Goal: Obtain resource: Obtain resource

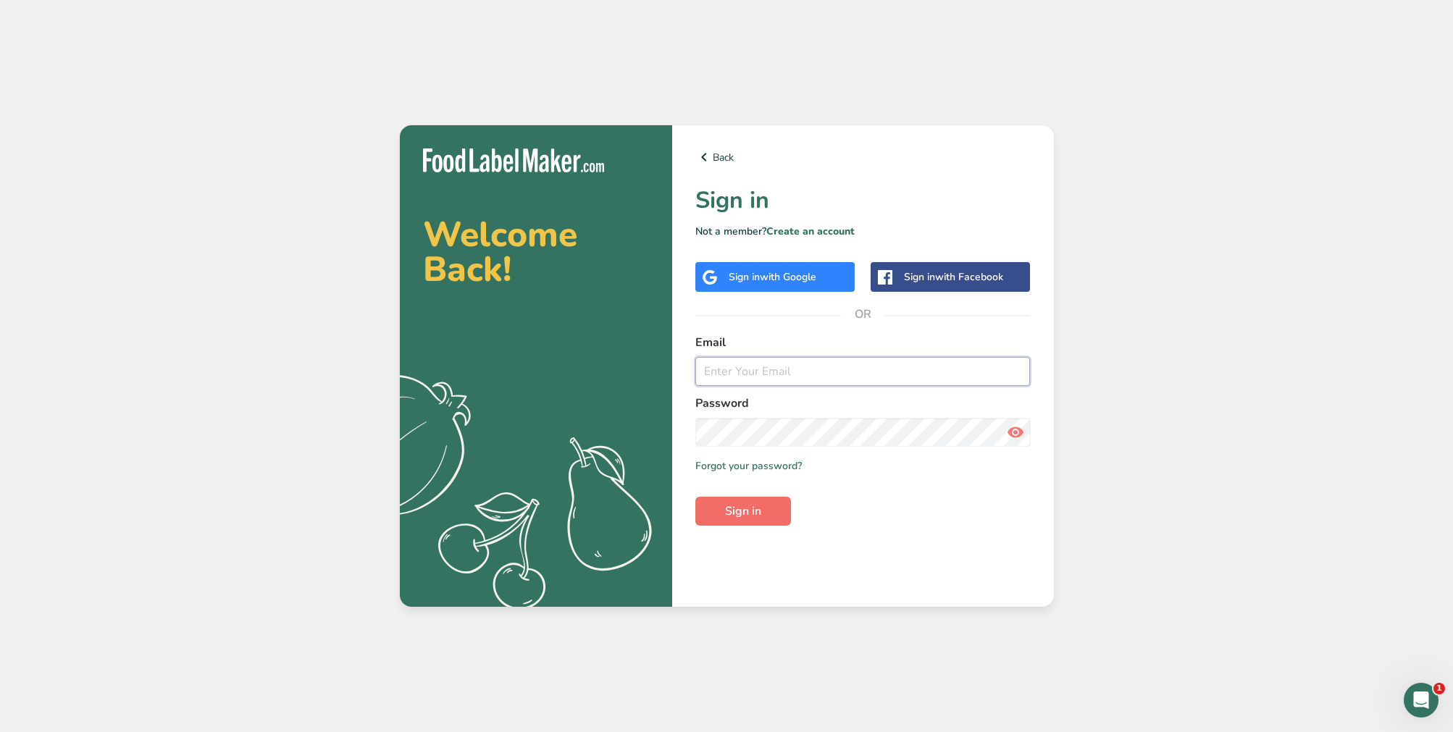
type input "[EMAIL_ADDRESS][DOMAIN_NAME]"
click at [759, 515] on span "Sign in" at bounding box center [743, 511] width 36 height 17
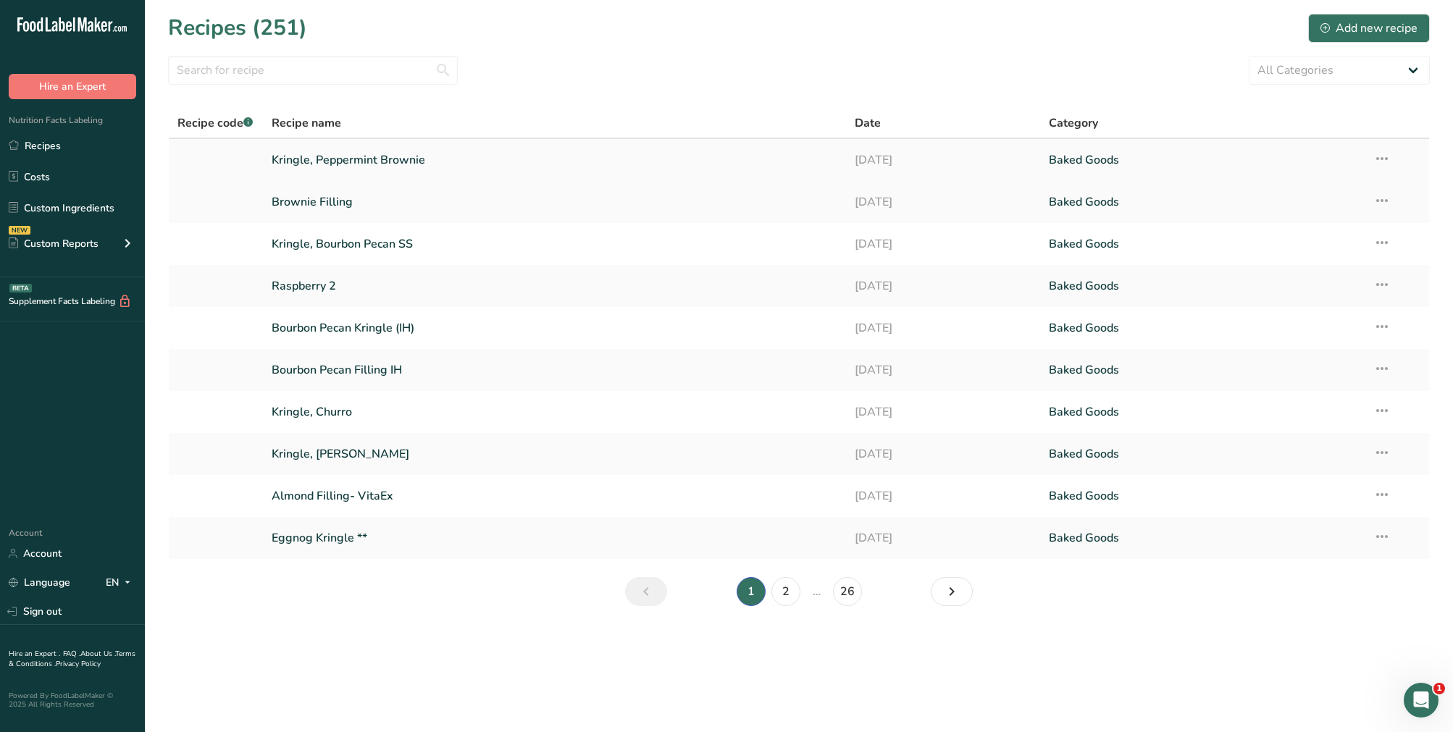
click at [501, 161] on link "Kringle, Peppermint Brownie" at bounding box center [555, 160] width 566 height 30
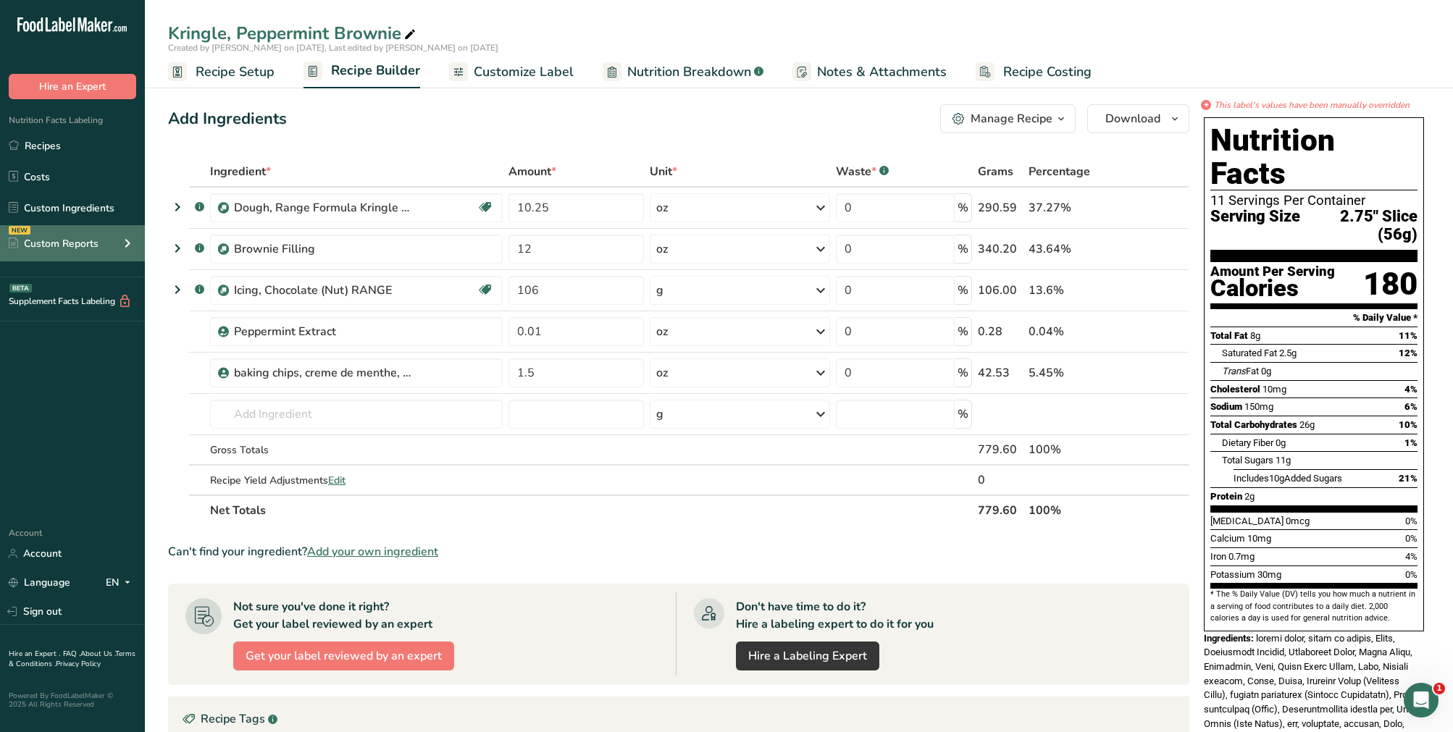
click at [122, 243] on icon at bounding box center [127, 243] width 17 height 26
click at [128, 243] on icon at bounding box center [127, 243] width 17 height 26
click at [655, 69] on span "Nutrition Breakdown" at bounding box center [689, 72] width 124 height 20
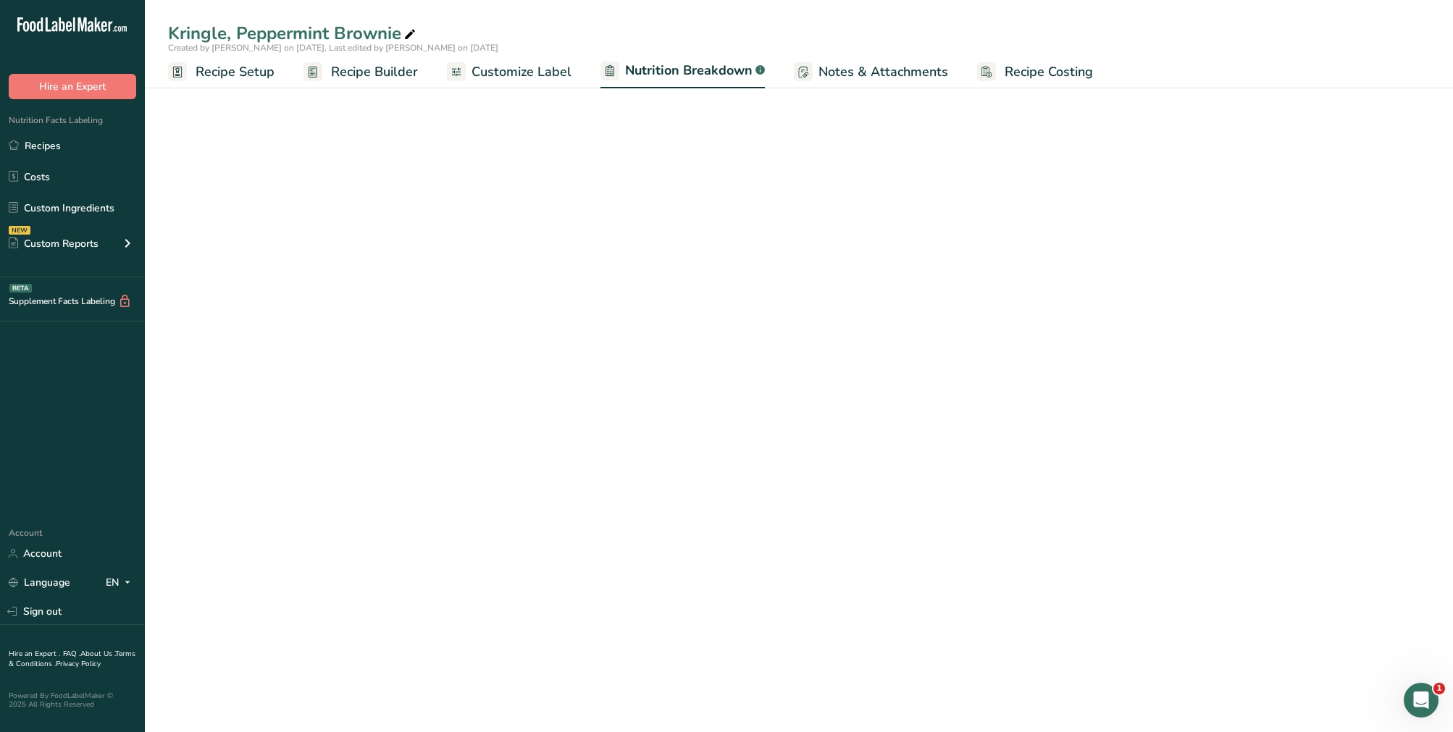
select select "Calories"
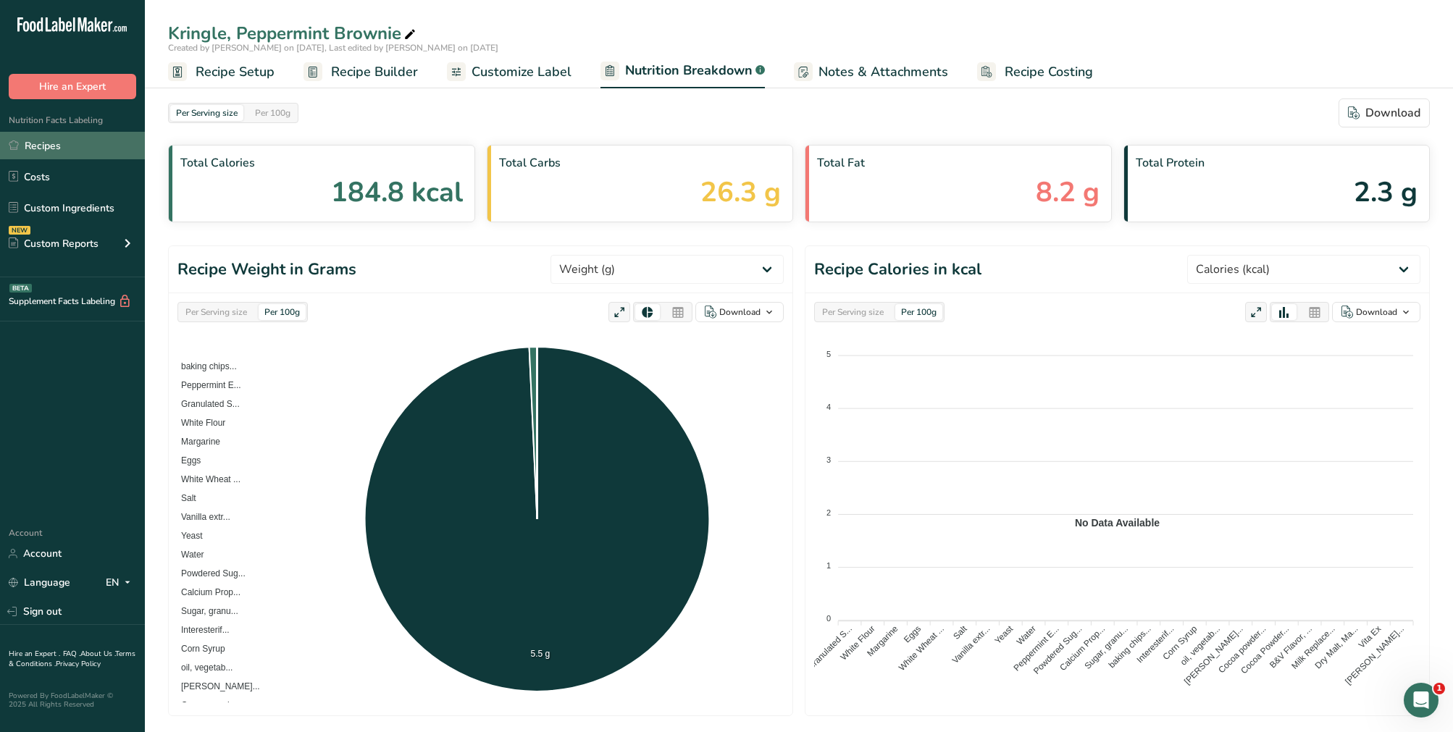
click at [61, 143] on link "Recipes" at bounding box center [72, 146] width 145 height 28
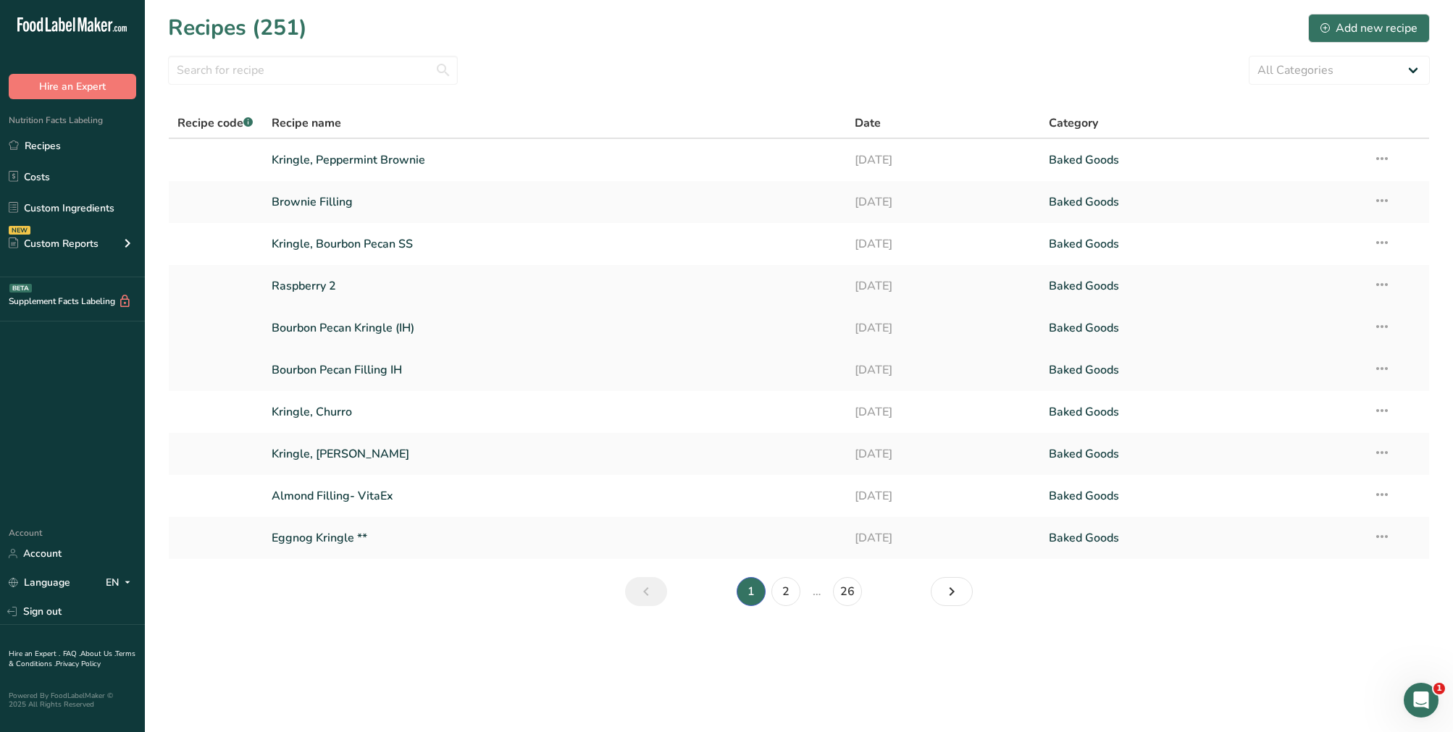
click at [337, 333] on link "Bourbon Pecan Kringle (IH)" at bounding box center [555, 328] width 566 height 30
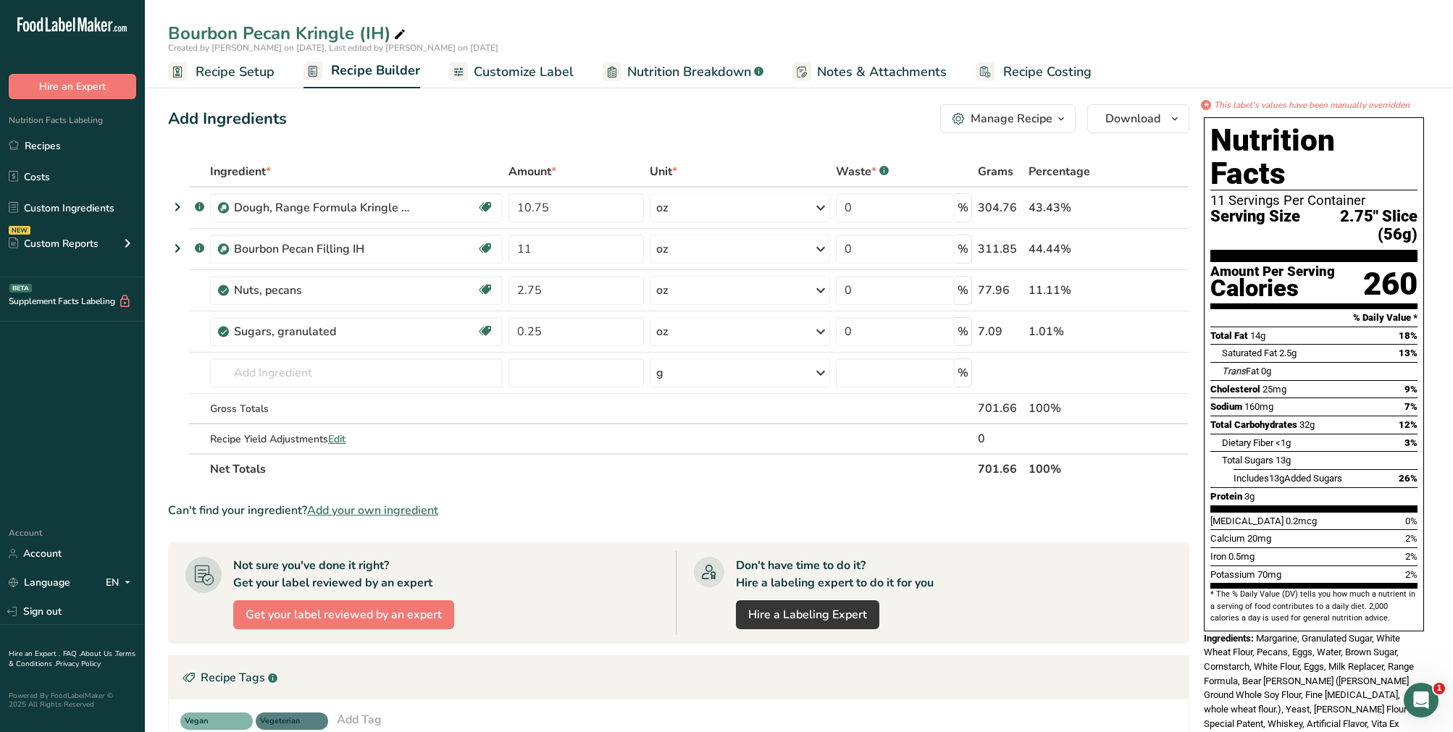
click at [690, 74] on span "Nutrition Breakdown" at bounding box center [689, 72] width 124 height 20
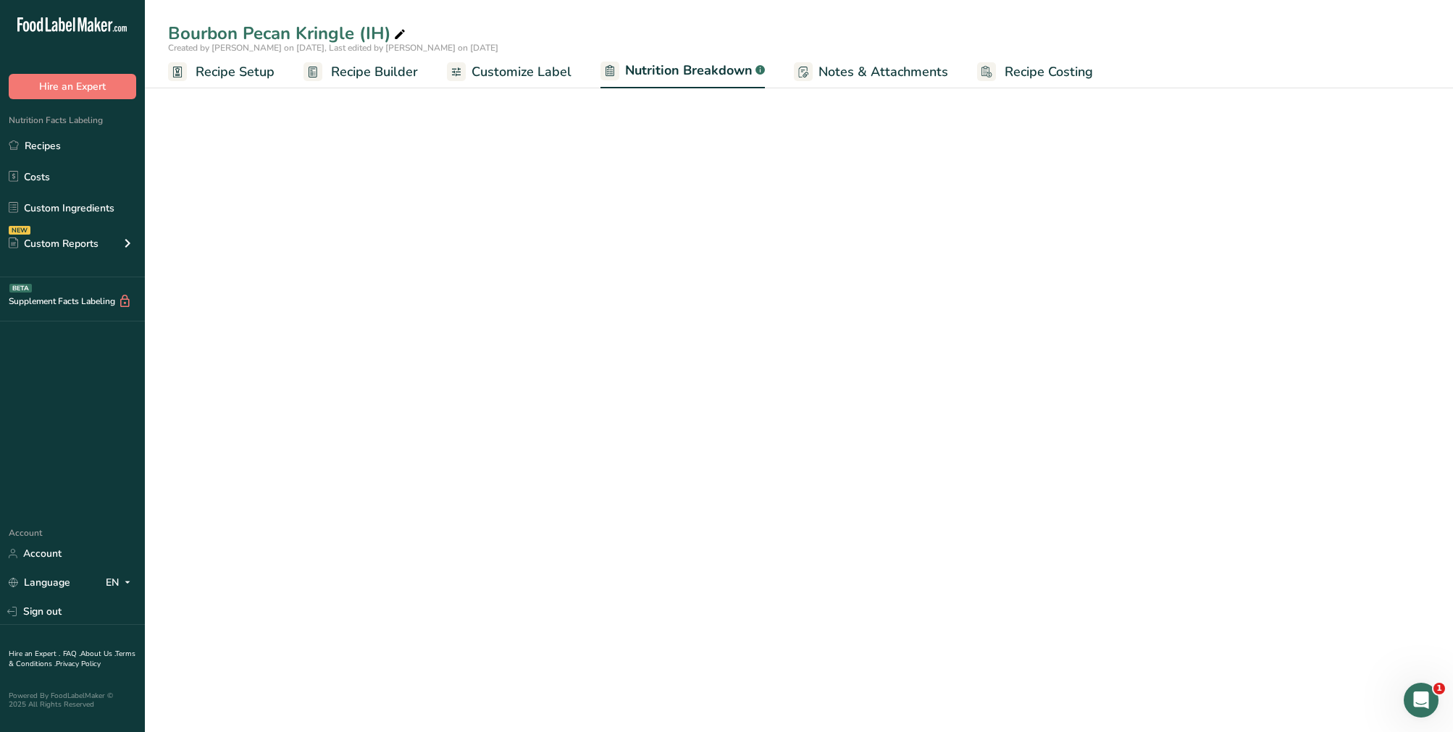
select select "Calories"
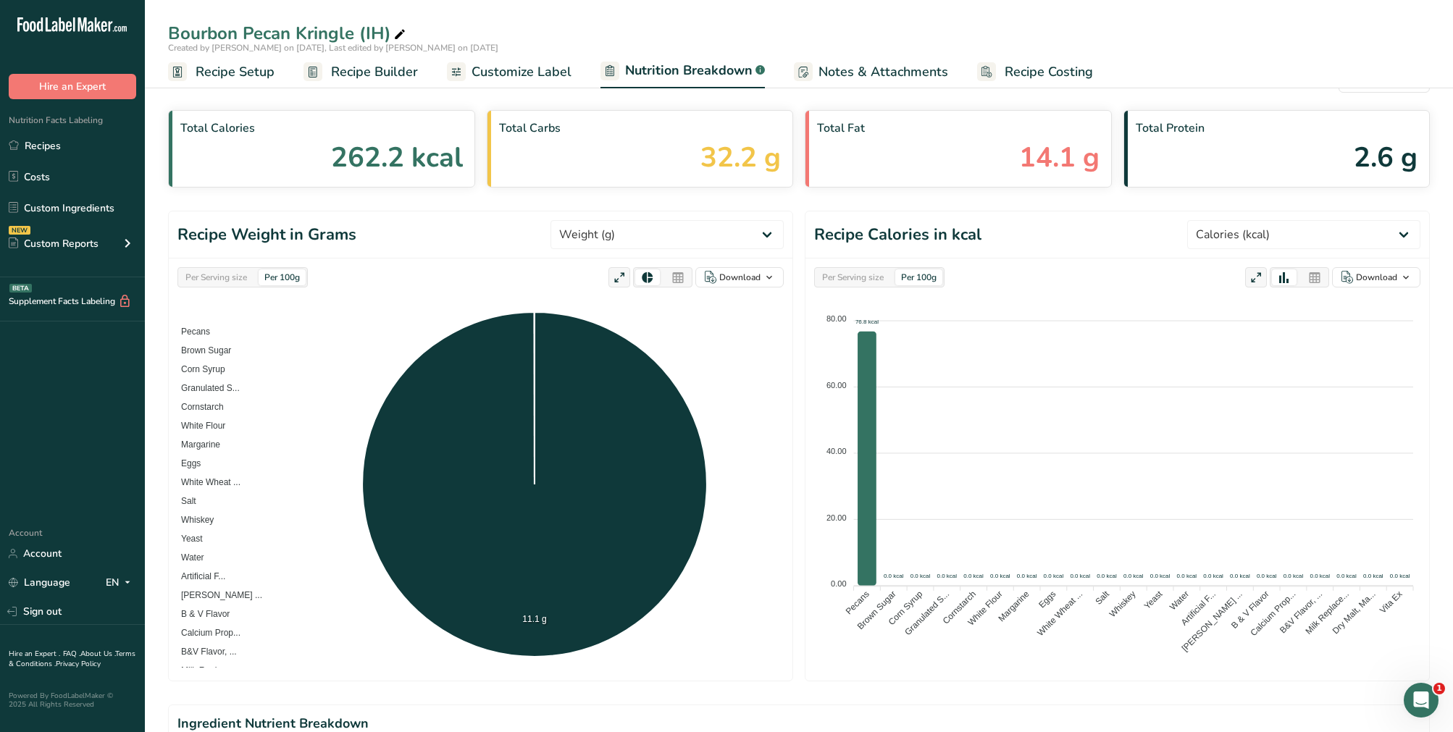
scroll to position [97, 0]
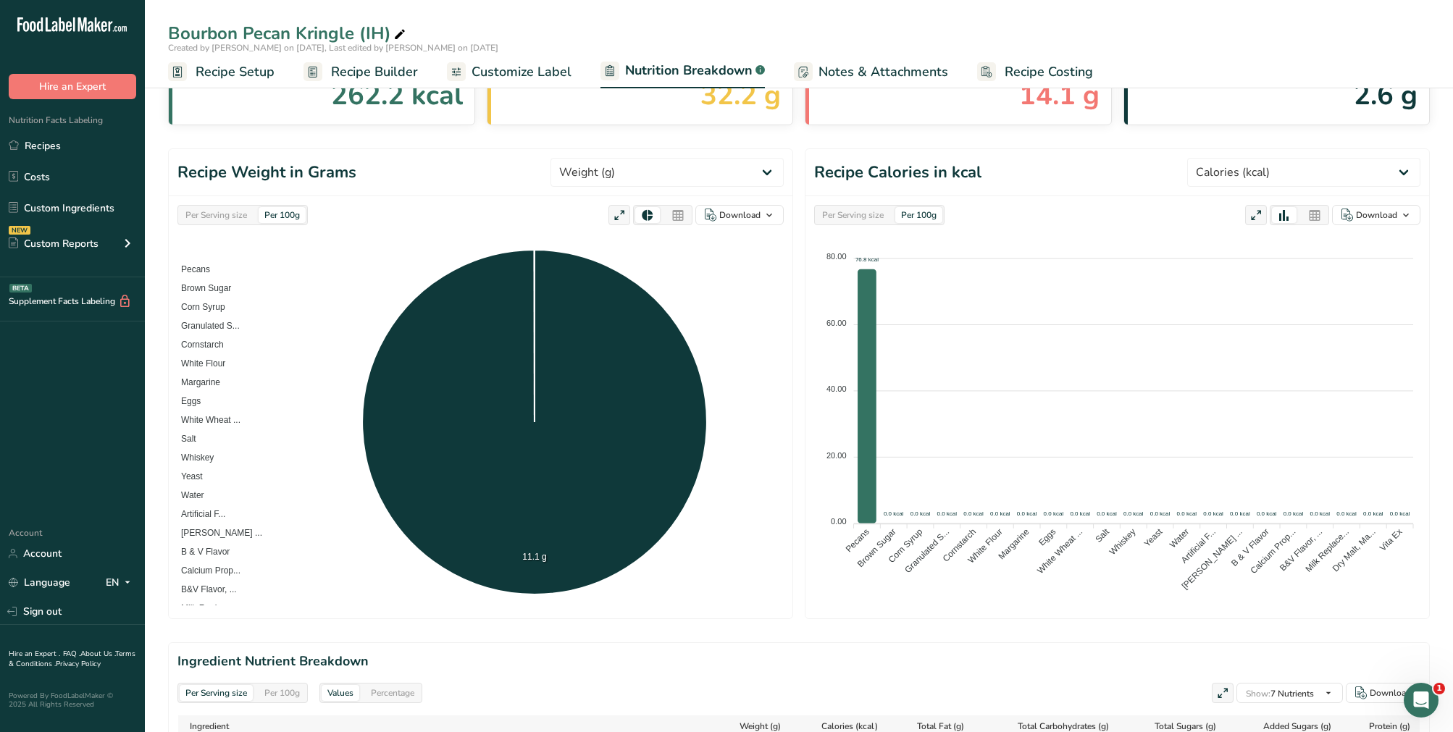
click at [231, 212] on div "Per Serving size" at bounding box center [216, 215] width 73 height 16
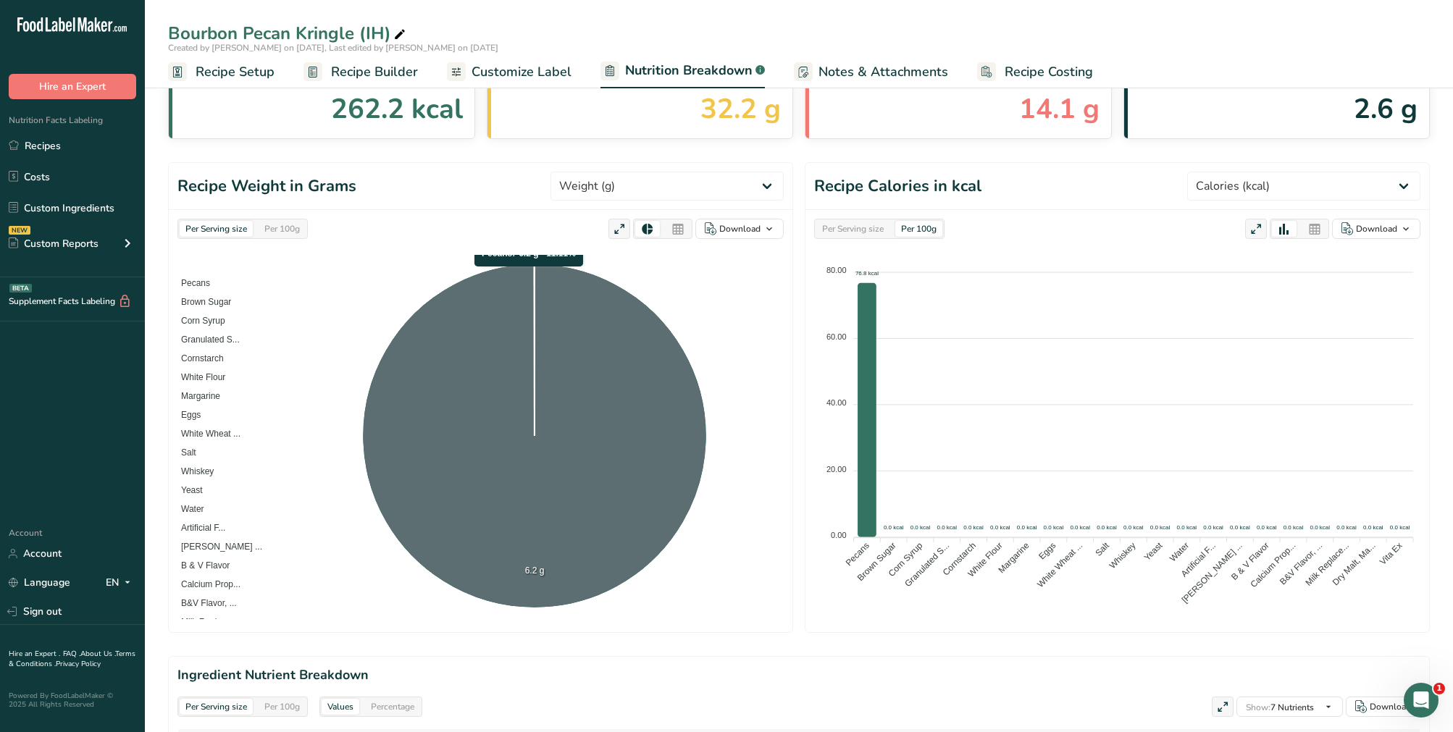
scroll to position [0, 0]
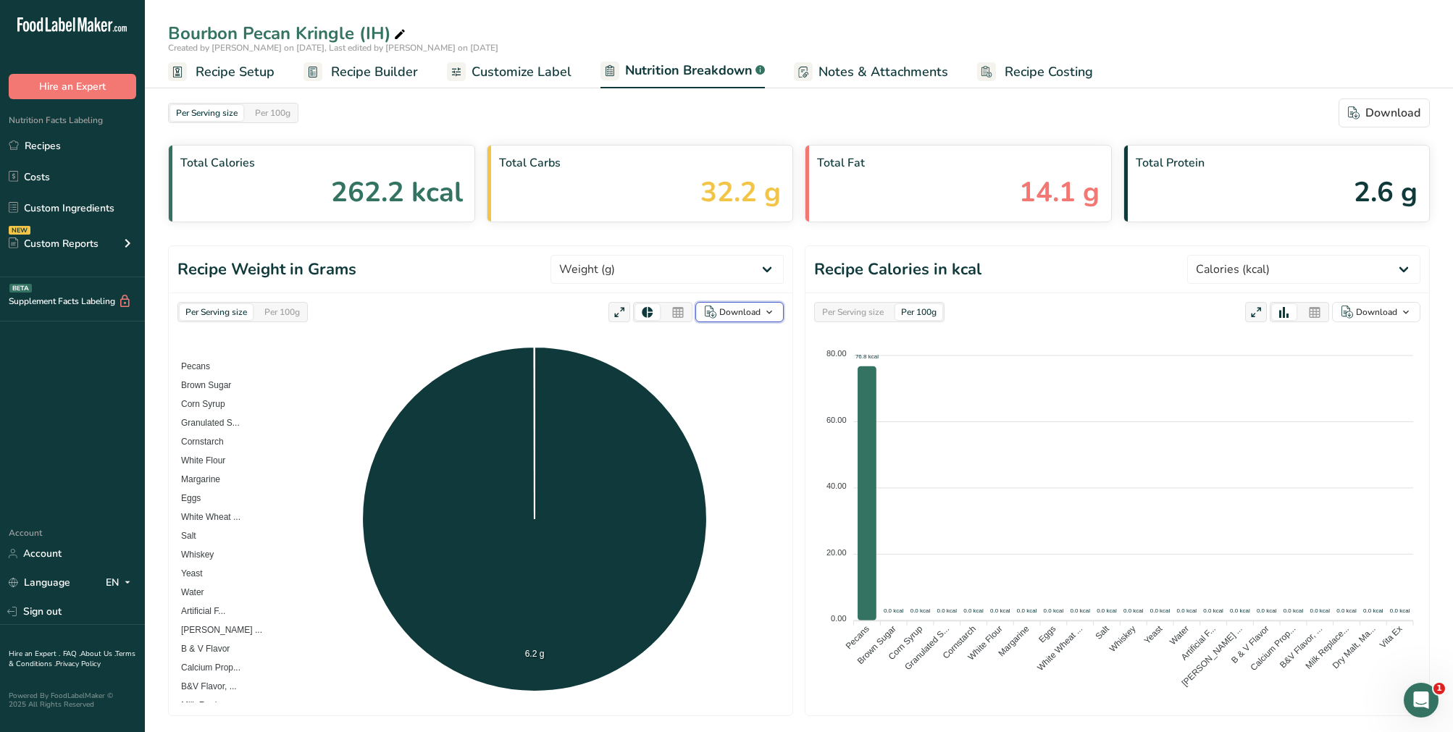
click at [748, 316] on div "Download" at bounding box center [739, 312] width 41 height 13
click at [747, 316] on div "Download" at bounding box center [739, 312] width 41 height 13
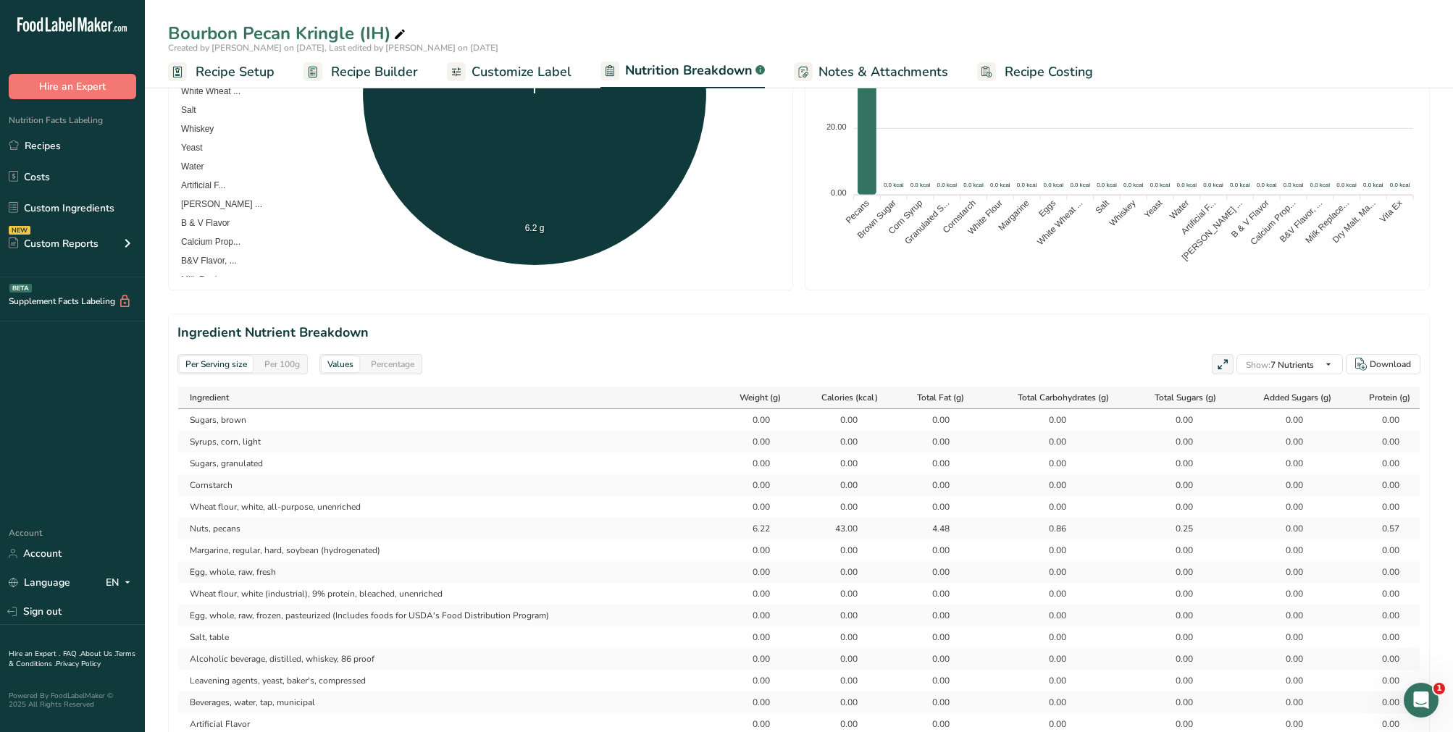
scroll to position [430, 0]
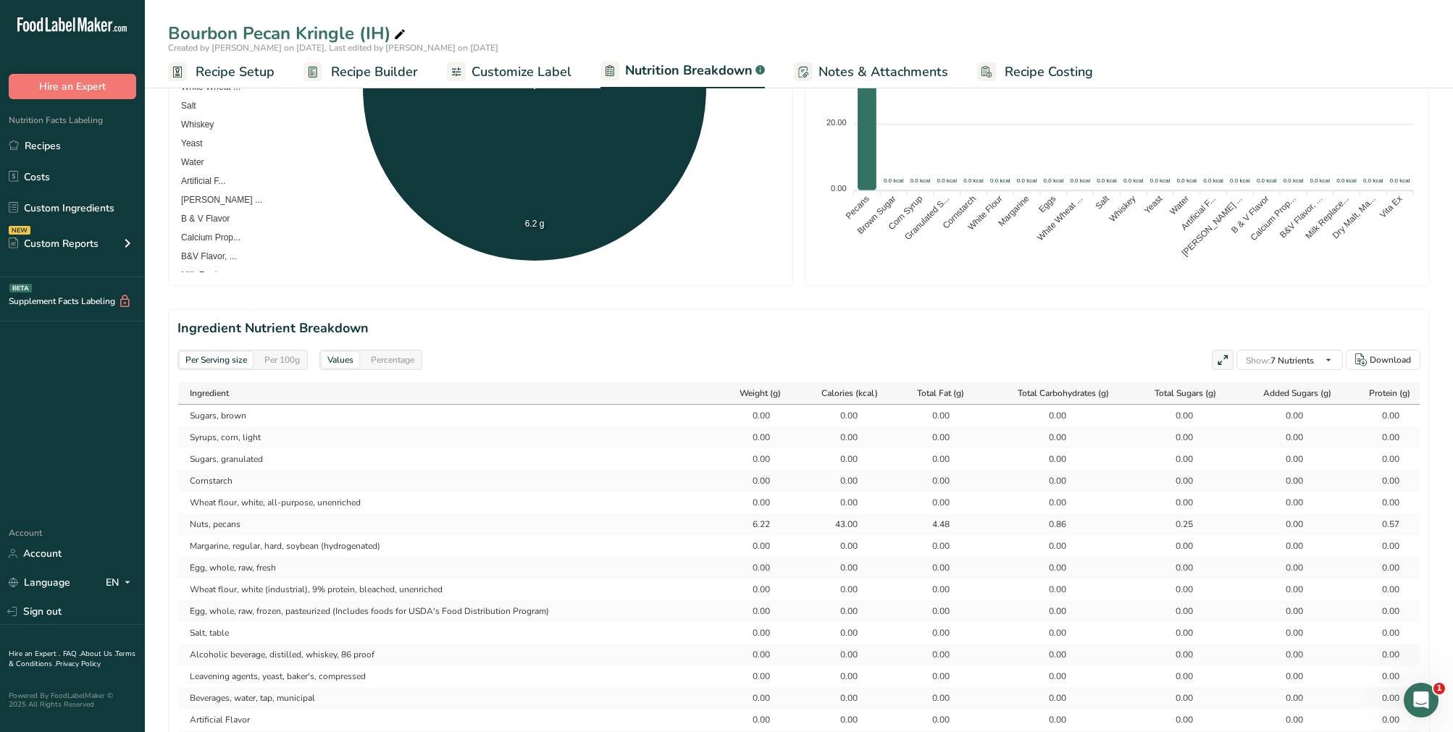
click at [277, 364] on div "Per 100g" at bounding box center [282, 360] width 47 height 16
click at [346, 356] on div "Values" at bounding box center [341, 360] width 38 height 16
drag, startPoint x: 421, startPoint y: 348, endPoint x: 413, endPoint y: 353, distance: 9.8
click at [418, 349] on section "Ingredient Nutrient Breakdown Per Serving size Per 100g Values Percentage Show:…" at bounding box center [798, 612] width 1261 height 607
click at [412, 354] on div "Percentage" at bounding box center [392, 360] width 55 height 16
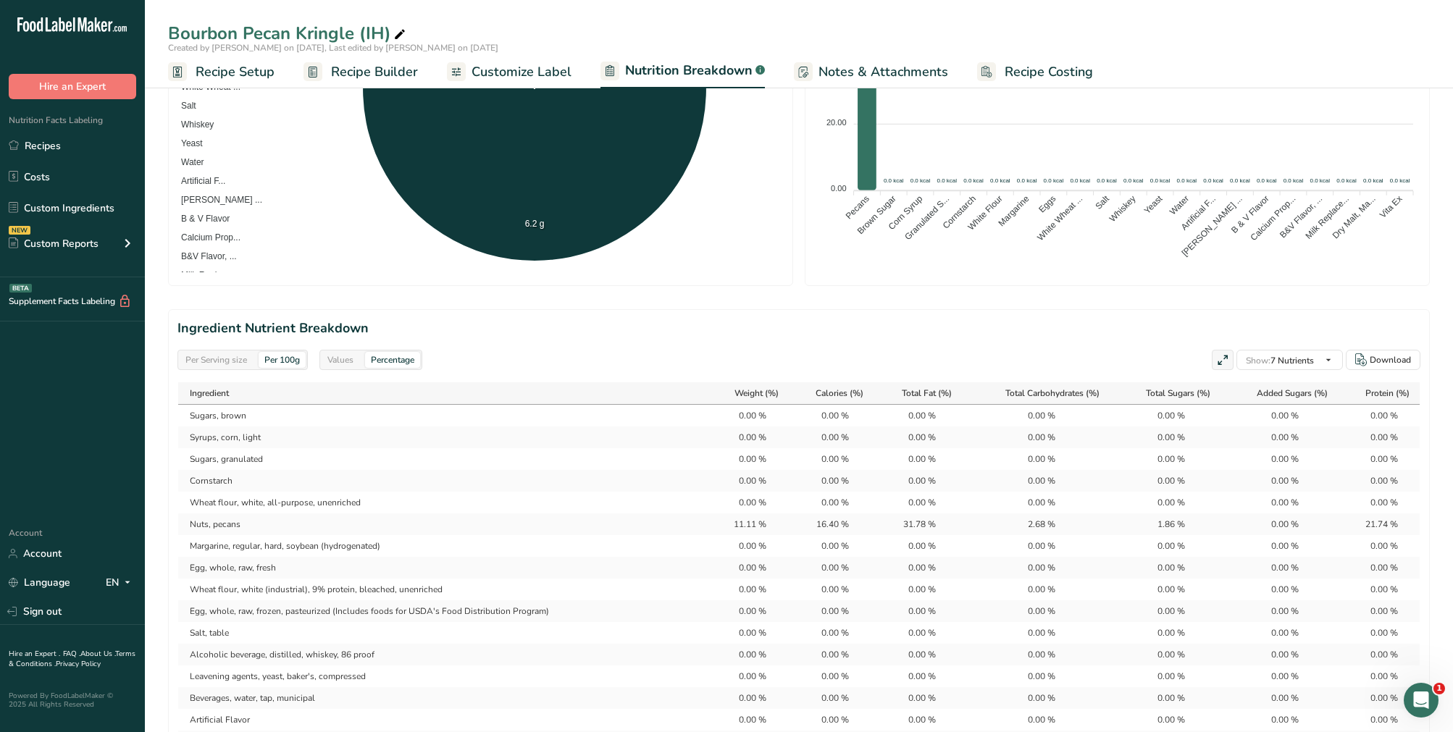
click at [411, 355] on div "Percentage" at bounding box center [392, 360] width 55 height 16
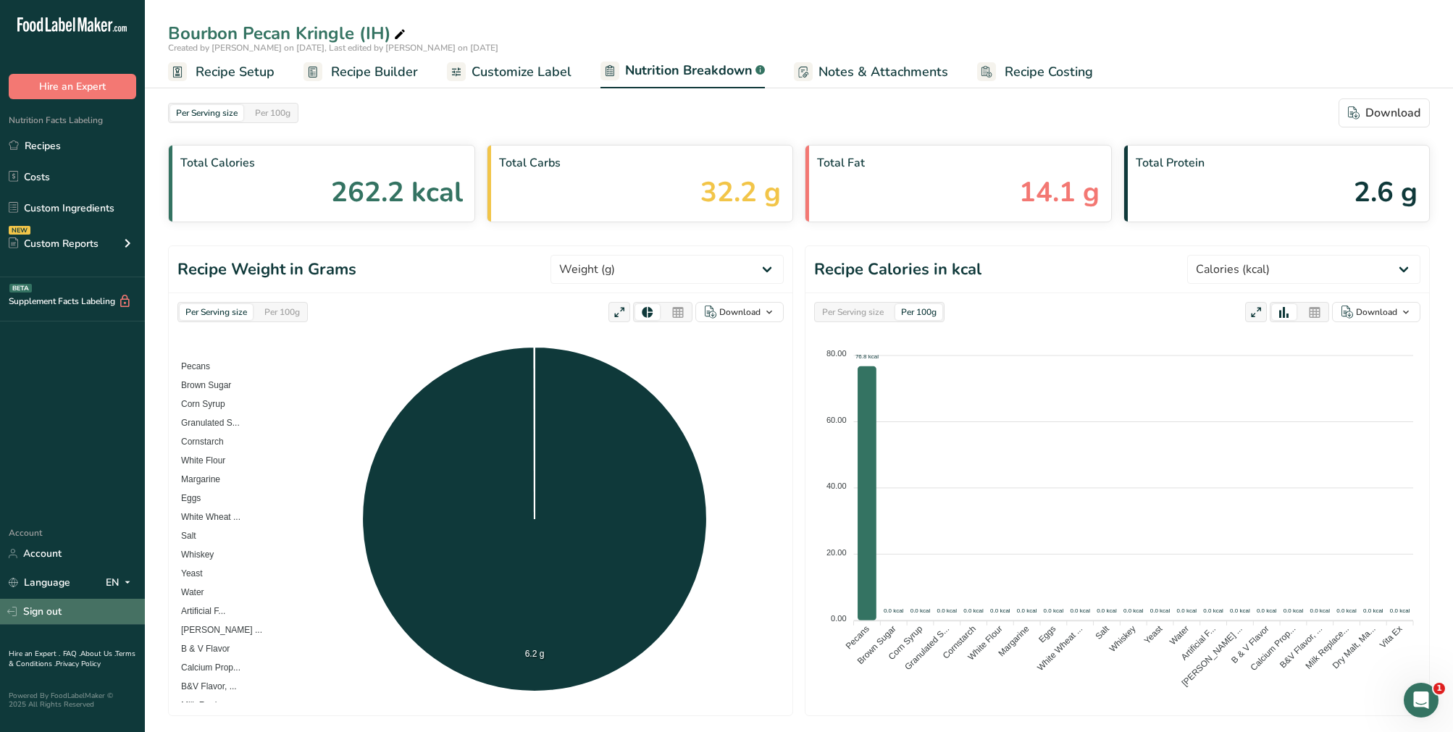
click at [43, 613] on link "Sign out" at bounding box center [72, 611] width 145 height 25
